Goal: Check status

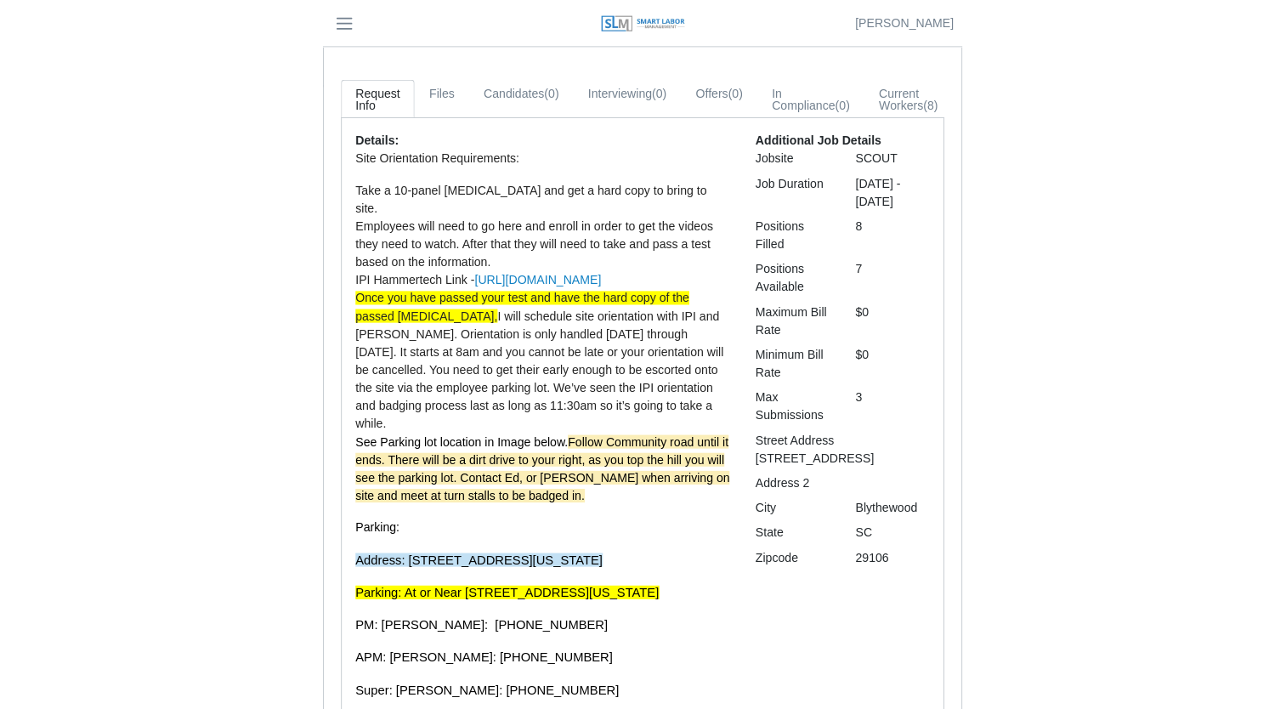
scroll to position [226, 0]
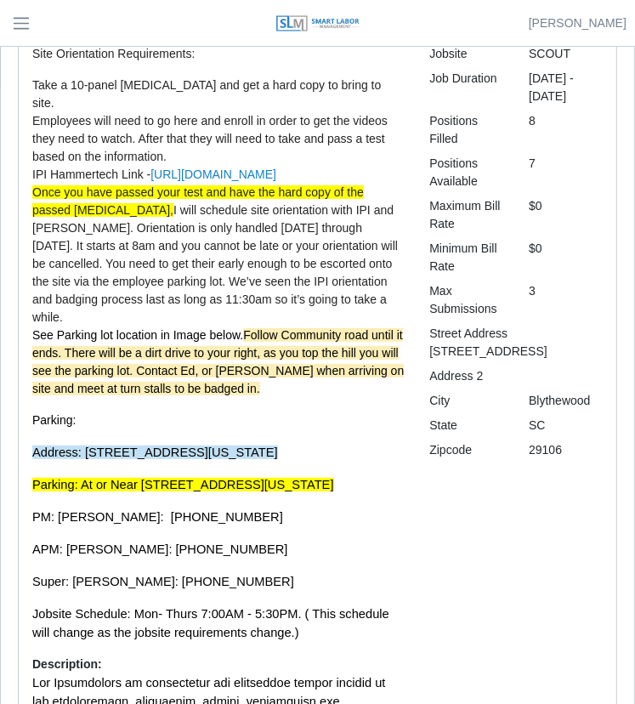
click at [129, 382] on span "Follow Community road until it ends. There will be a dirt drive to your right, …" at bounding box center [218, 361] width 372 height 67
click at [128, 384] on span "Follow Community road until it ends. There will be a dirt drive to your right, …" at bounding box center [218, 361] width 372 height 67
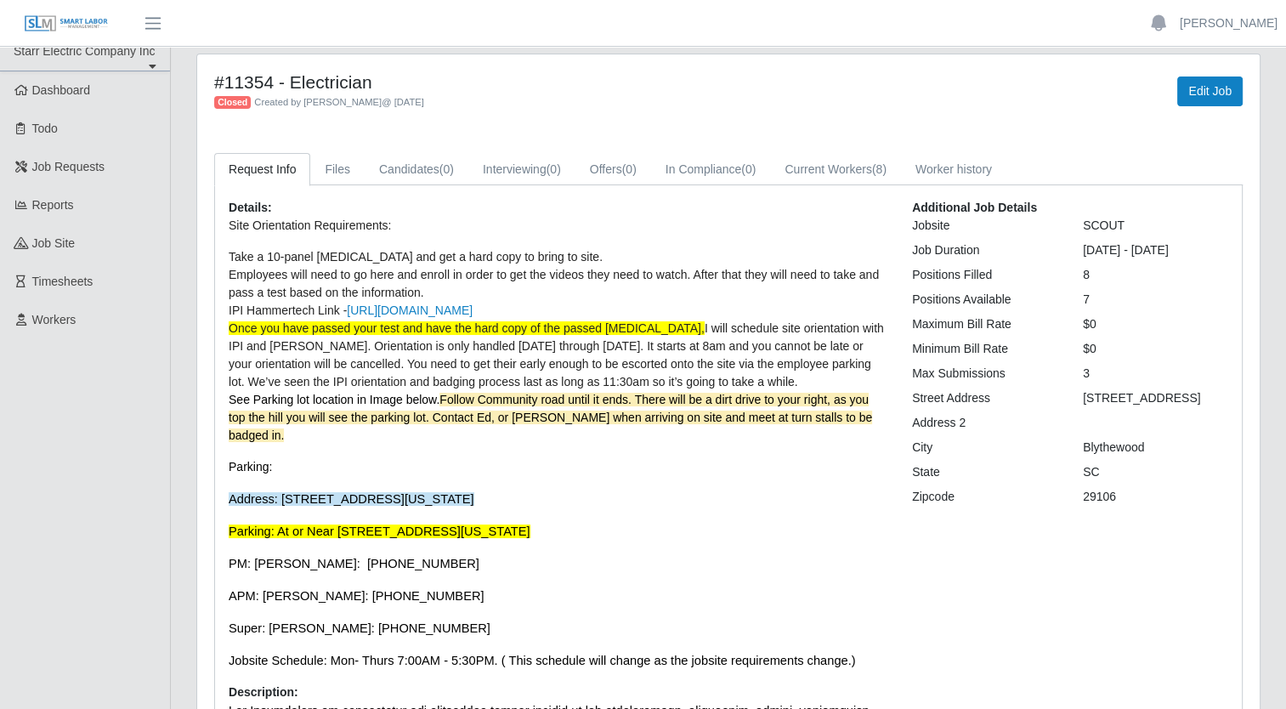
scroll to position [0, 0]
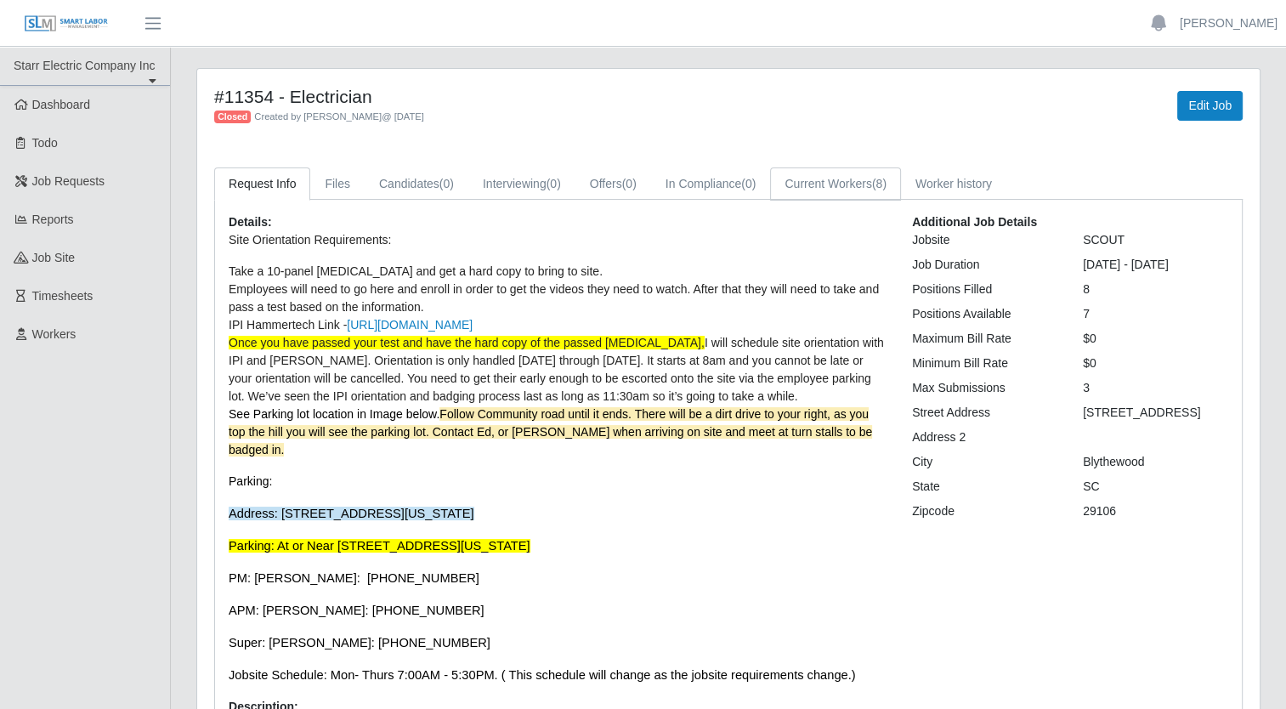
click at [647, 189] on link "Current Workers (8)" at bounding box center [835, 184] width 131 height 33
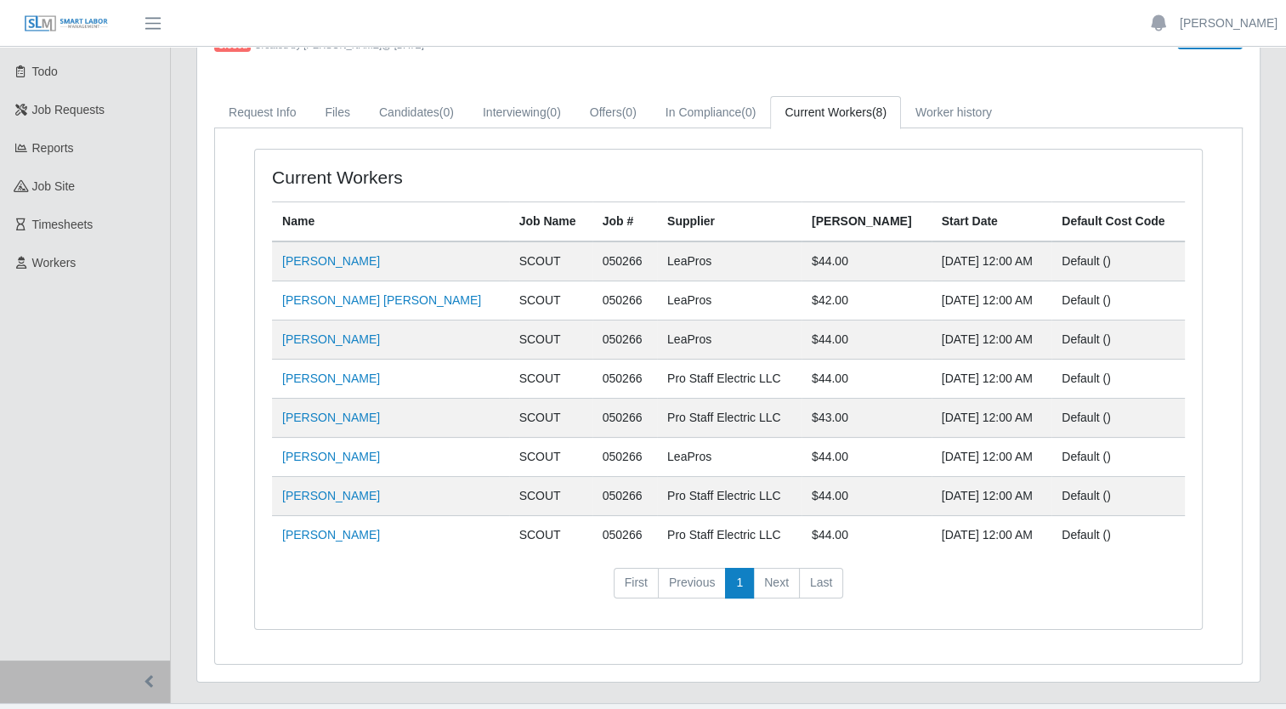
scroll to position [104, 0]
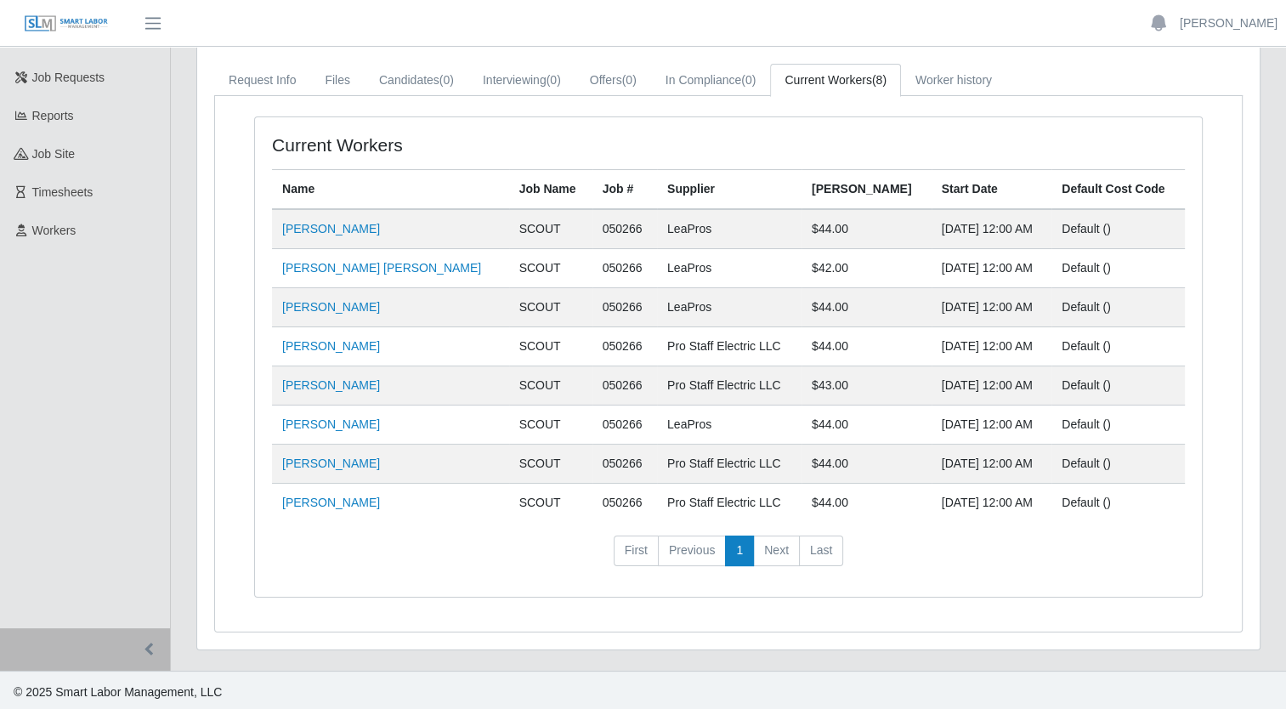
click at [402, 528] on div "Name Job Name Job # Supplier Bill Rate Start Date Default Cost Code Michael Cha…" at bounding box center [728, 374] width 913 height 411
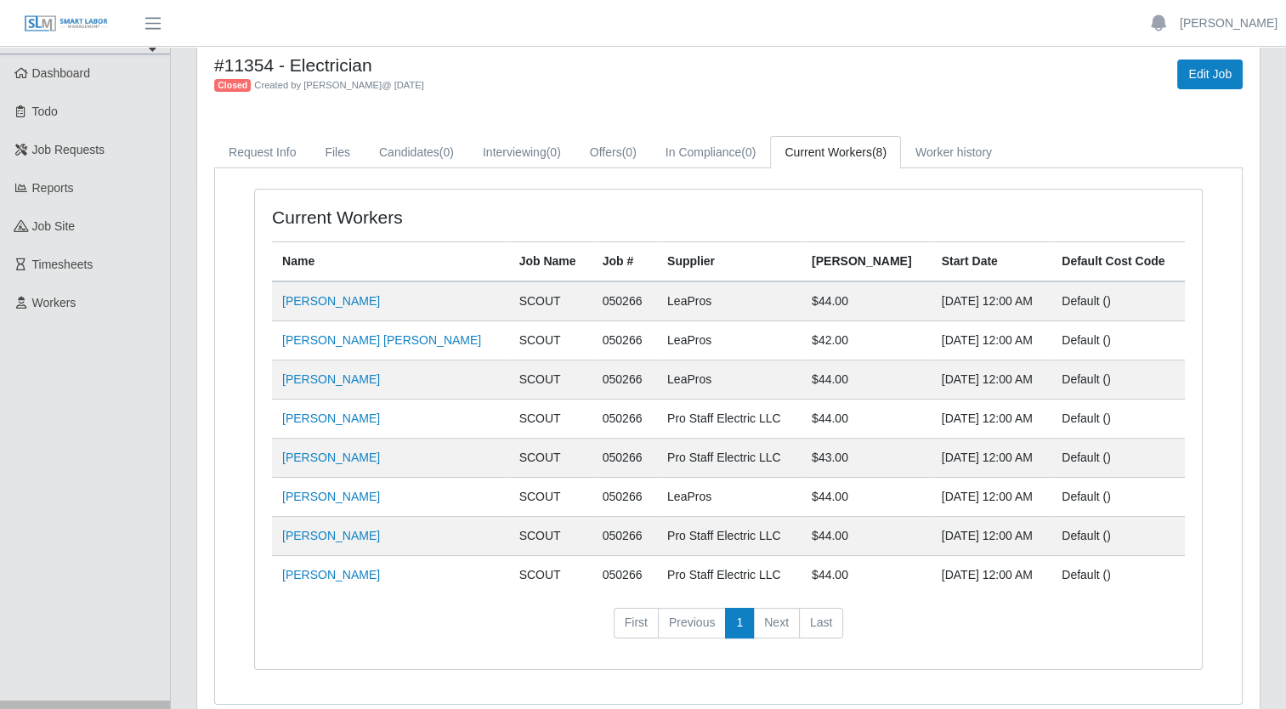
scroll to position [0, 0]
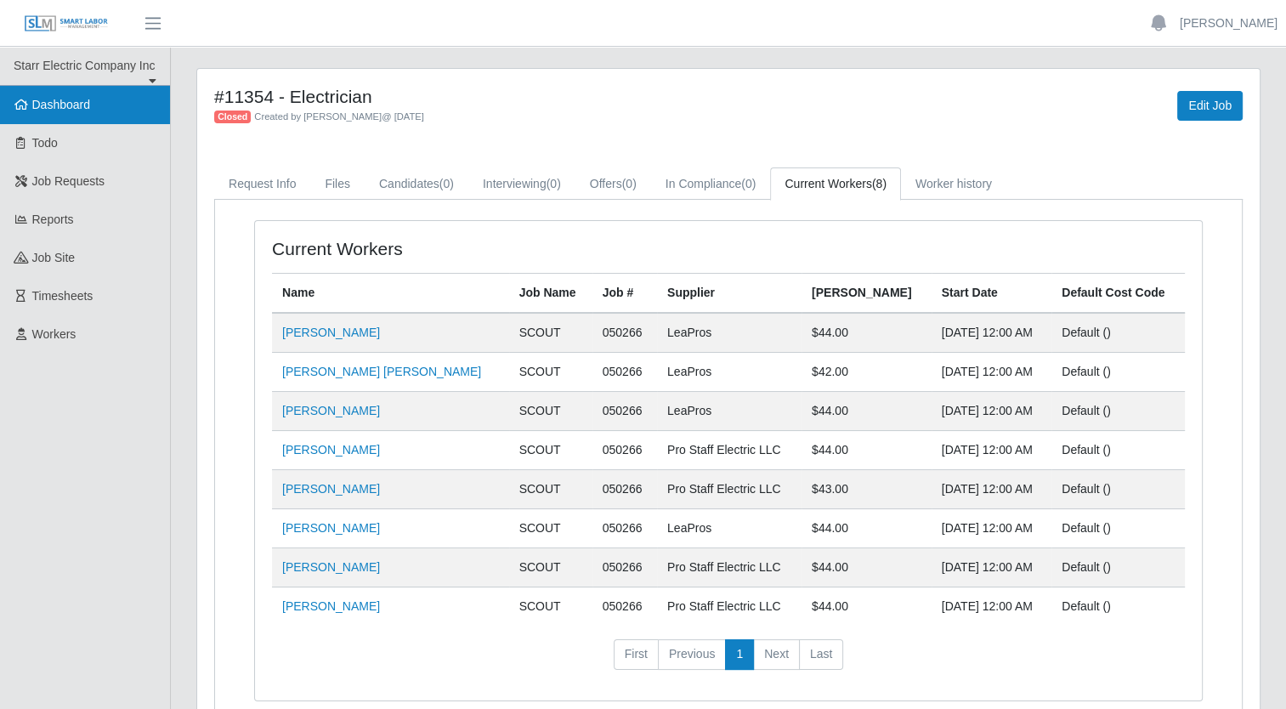
click at [85, 104] on span "Dashboard" at bounding box center [61, 105] width 59 height 14
